Goal: Check status: Check status

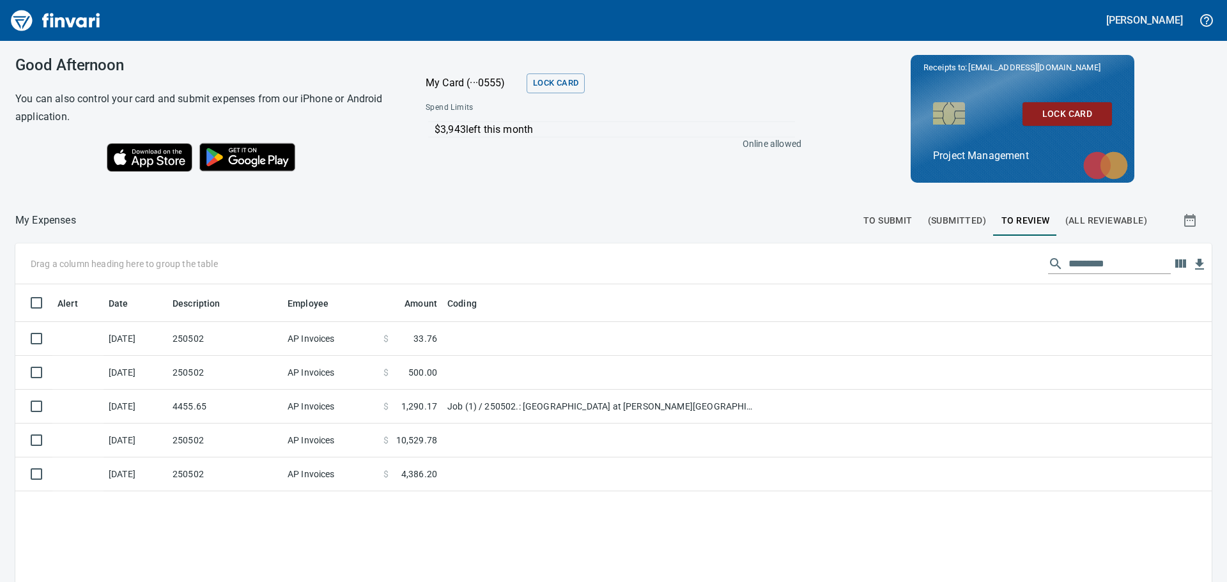
scroll to position [432, 1177]
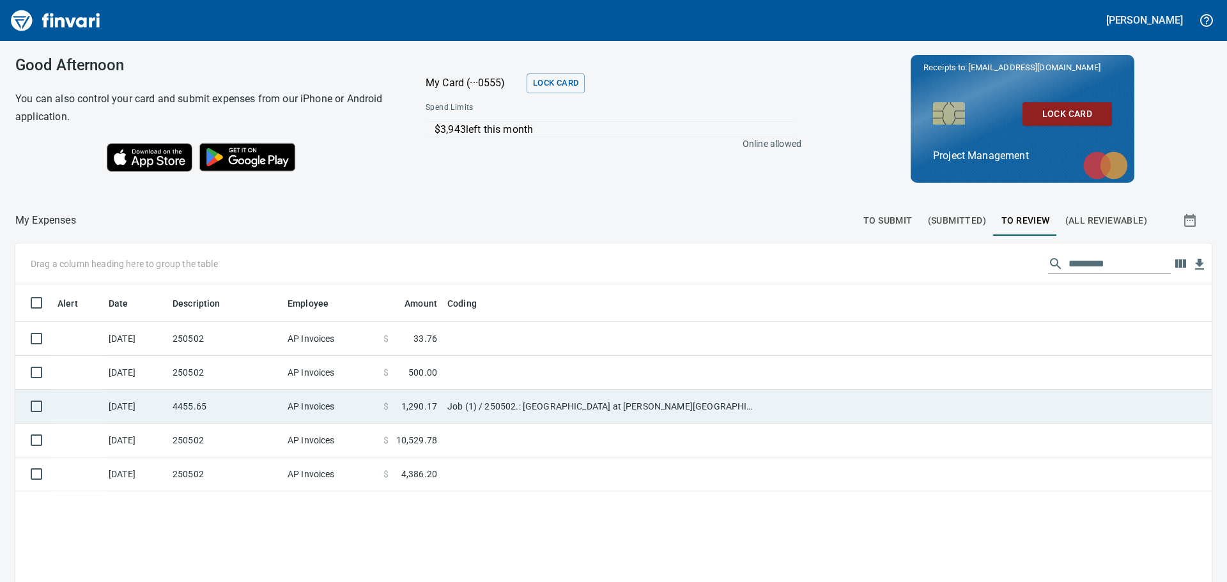
click at [362, 400] on td "AP Invoices" at bounding box center [330, 407] width 96 height 34
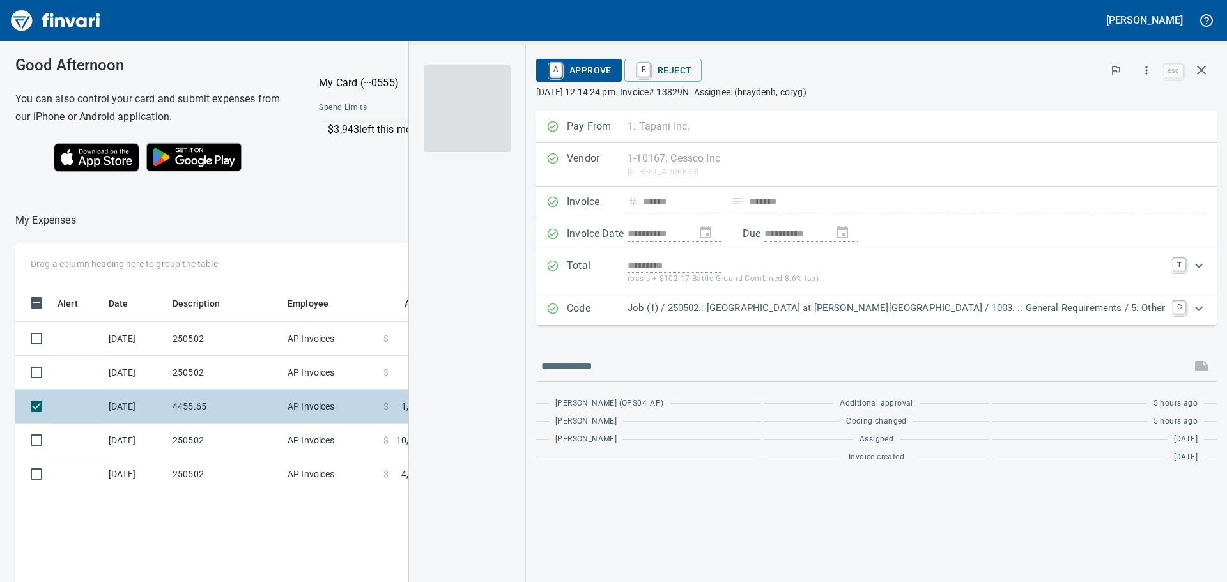
scroll to position [432, 857]
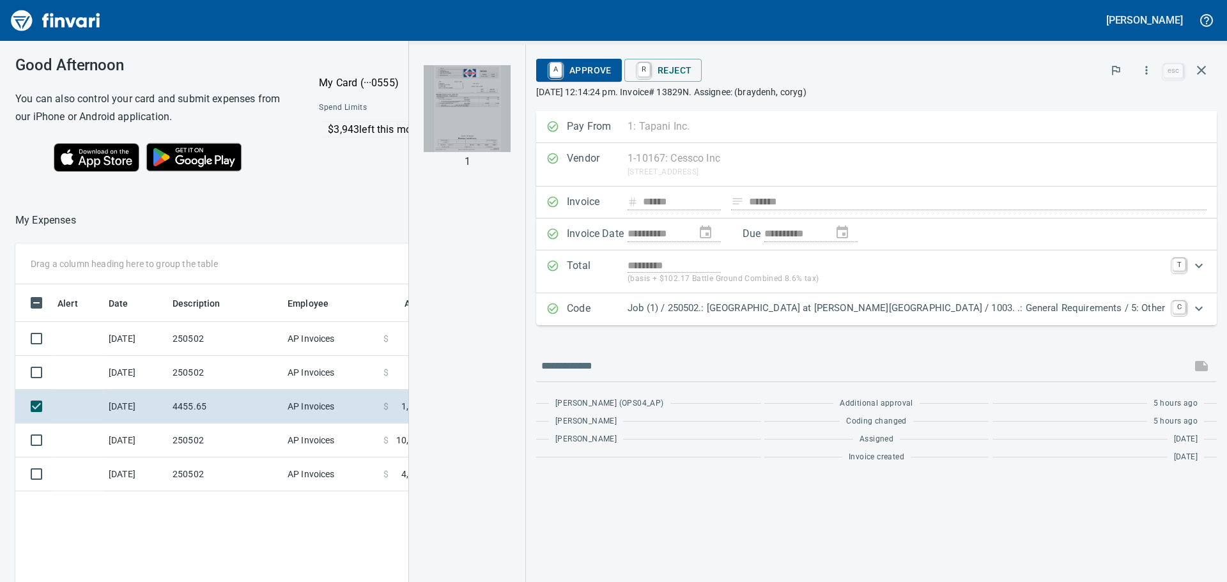
click at [510, 105] on img "button" at bounding box center [467, 108] width 87 height 87
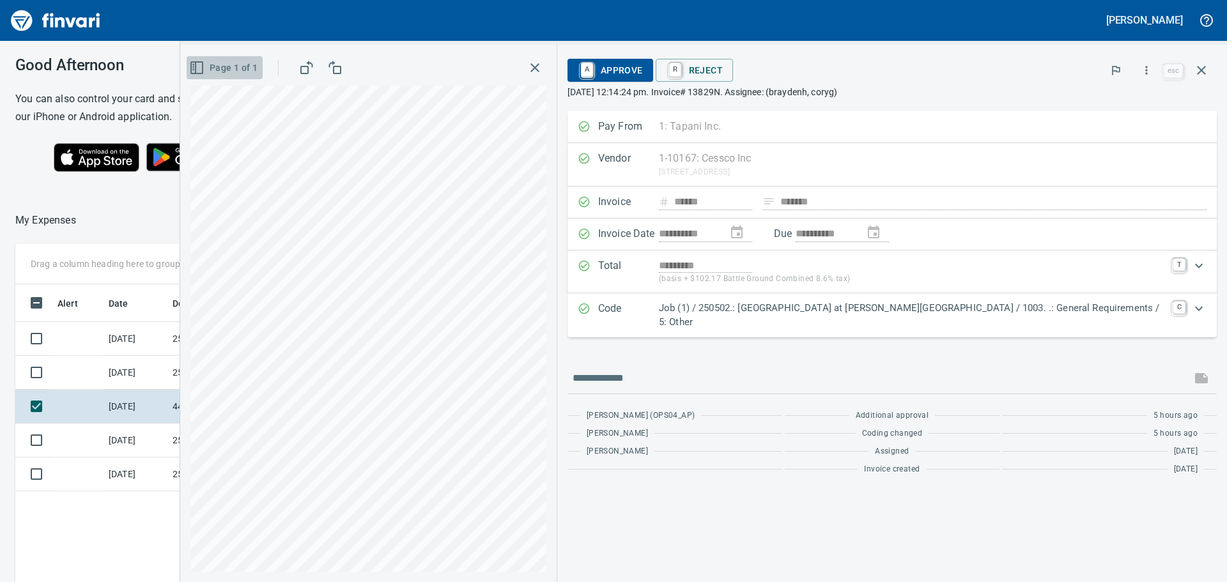
click at [204, 66] on icon "button" at bounding box center [196, 67] width 15 height 15
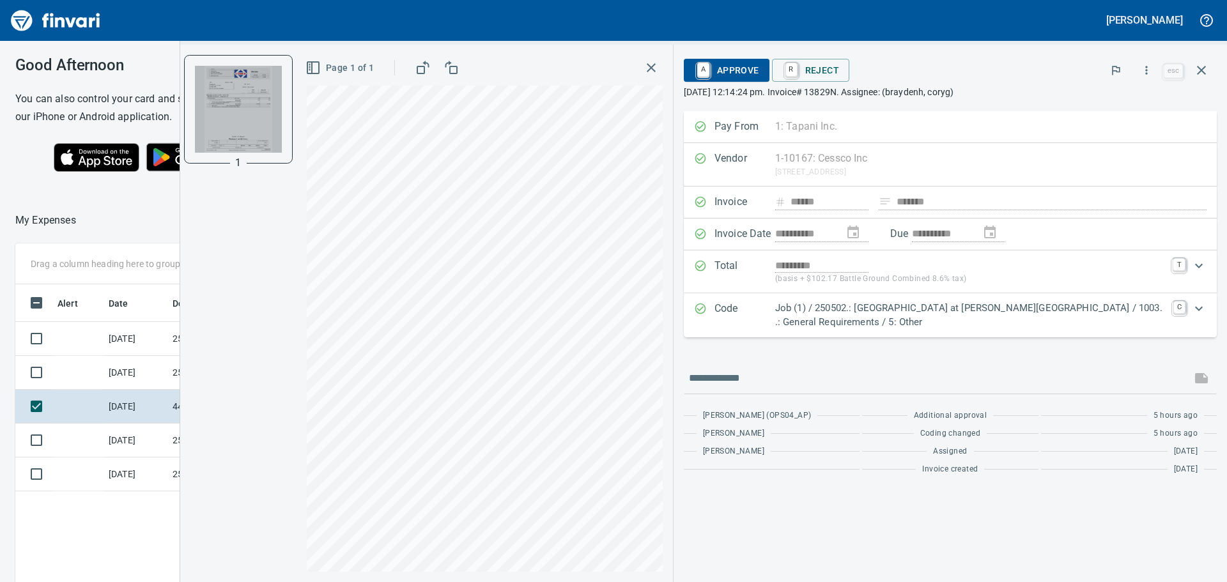
click at [240, 114] on img "button" at bounding box center [238, 109] width 87 height 87
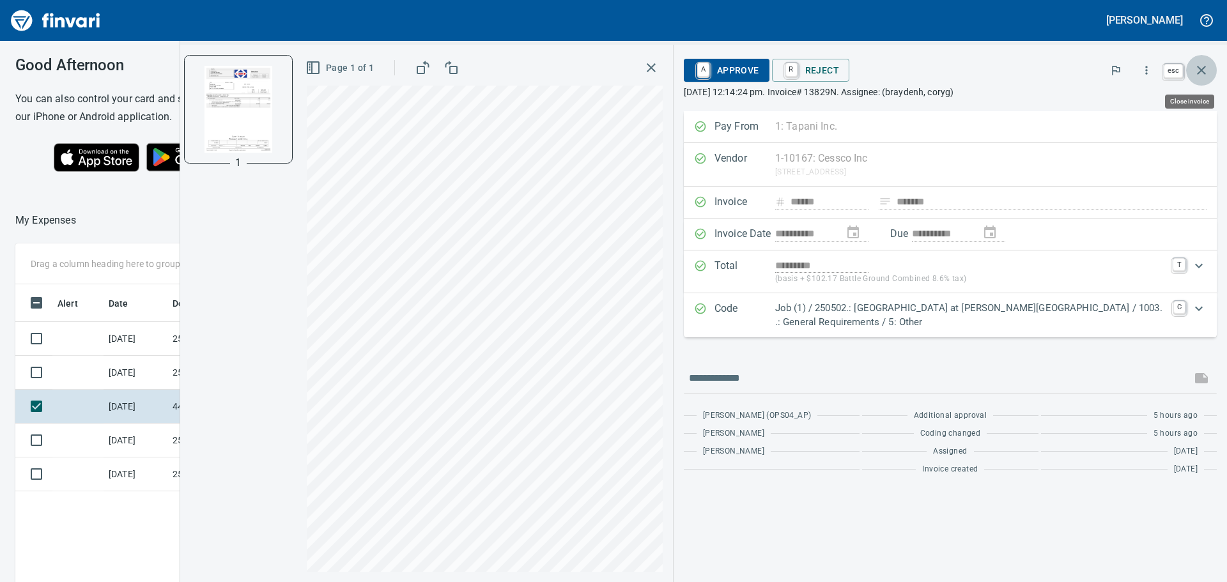
click at [1201, 68] on icon "button" at bounding box center [1201, 70] width 15 height 15
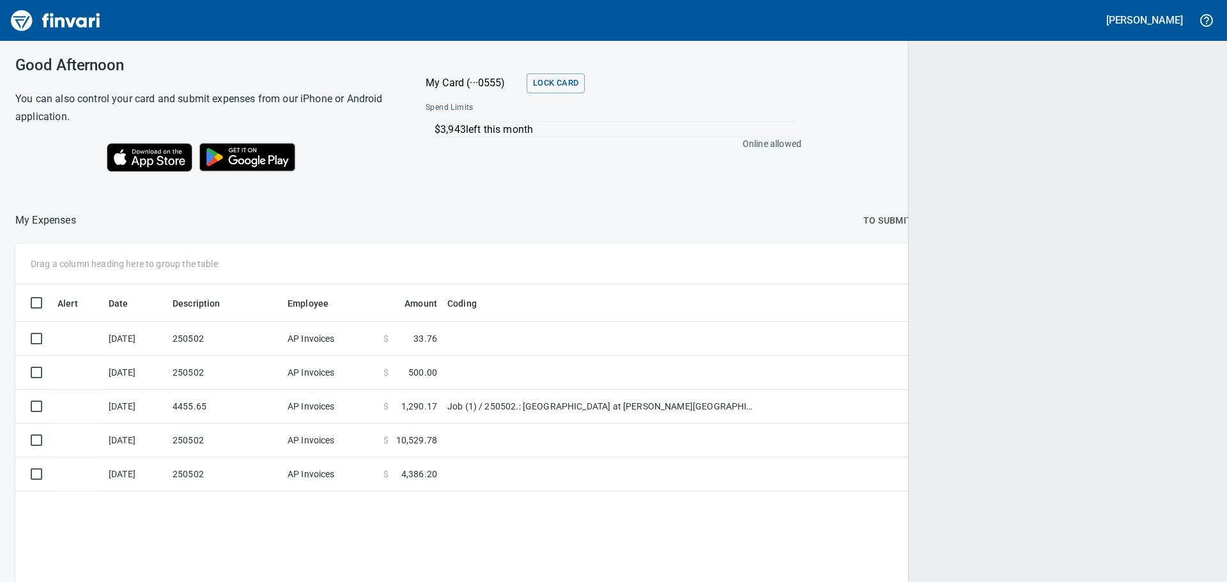
scroll to position [432, 1177]
